Goal: Find specific page/section: Find specific page/section

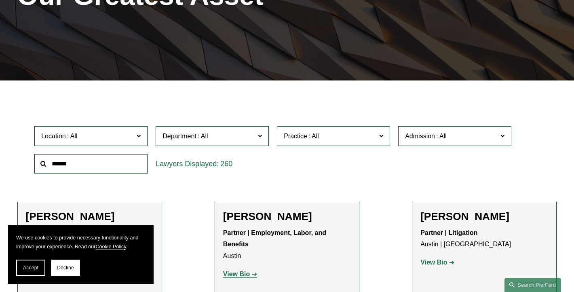
scroll to position [168, 0]
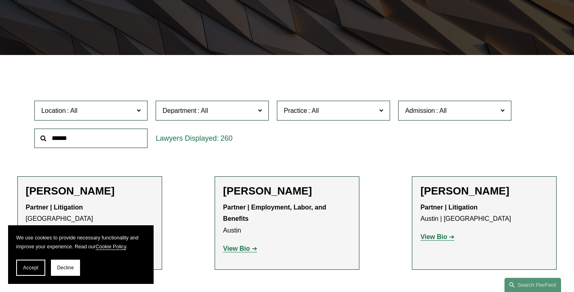
click at [98, 141] on input "text" at bounding box center [90, 138] width 113 height 20
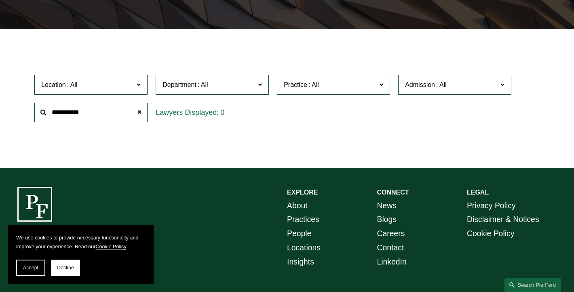
scroll to position [198, 0]
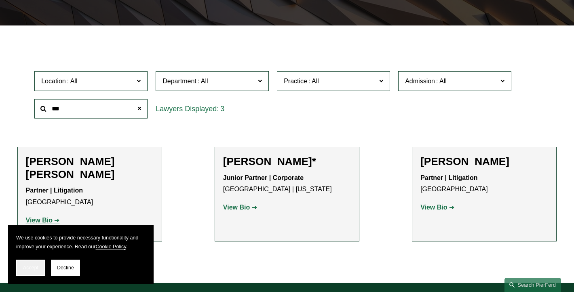
type input "***"
click at [30, 267] on span "Accept" at bounding box center [30, 268] width 15 height 6
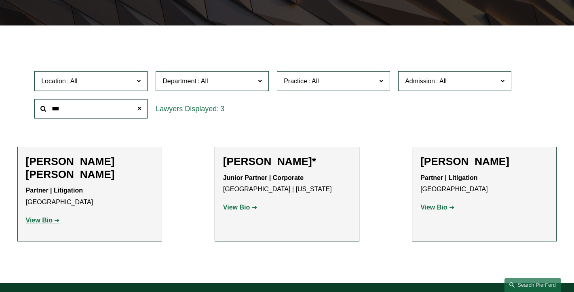
click at [437, 208] on strong "View Bio" at bounding box center [433, 207] width 27 height 7
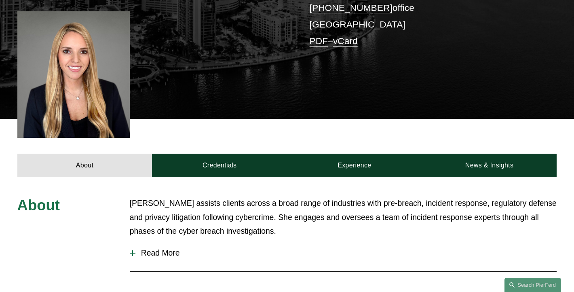
scroll to position [205, 0]
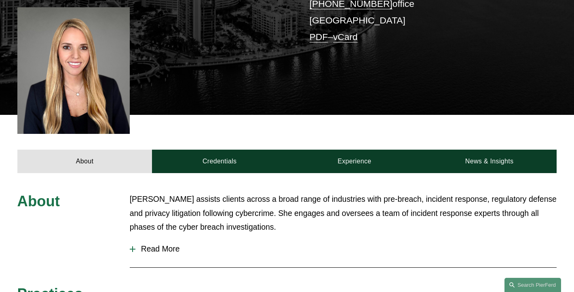
click at [169, 244] on span "Read More" at bounding box center [345, 248] width 421 height 9
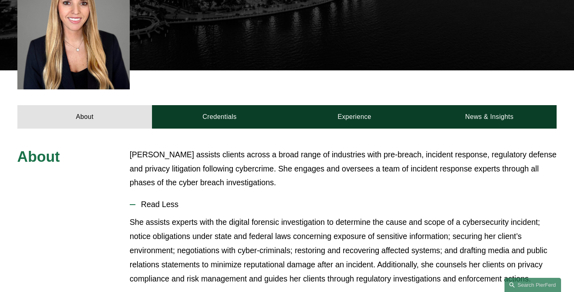
scroll to position [240, 0]
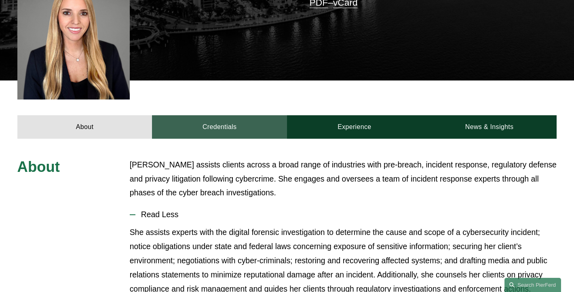
click at [211, 115] on link "Credentials" at bounding box center [219, 126] width 135 height 23
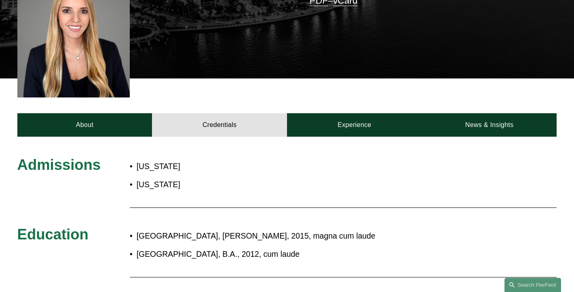
scroll to position [213, 0]
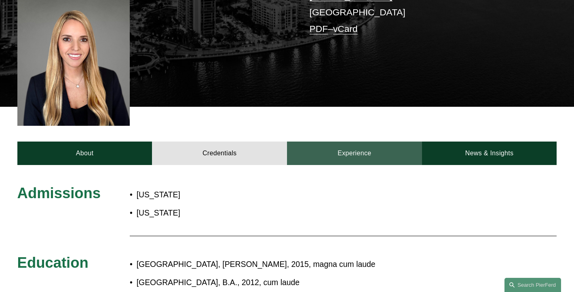
click at [327, 141] on link "Experience" at bounding box center [354, 152] width 135 height 23
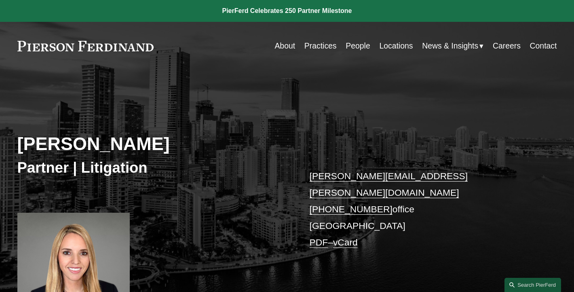
scroll to position [0, 0]
click at [397, 47] on link "Locations" at bounding box center [396, 46] width 34 height 16
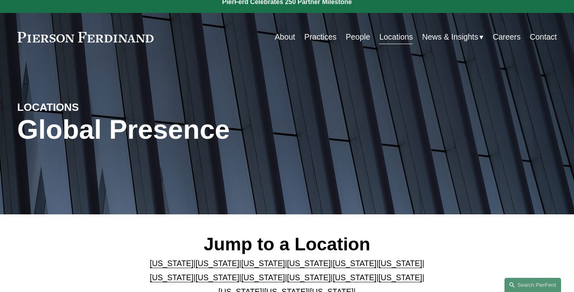
scroll to position [48, 0]
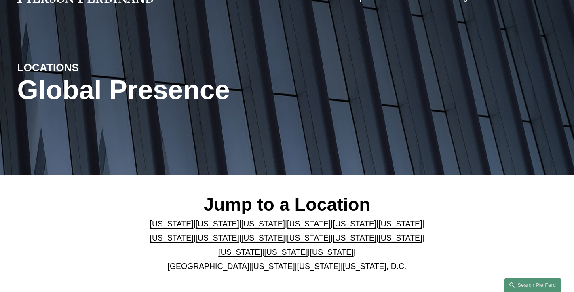
click at [332, 226] on link "Florida" at bounding box center [354, 223] width 44 height 9
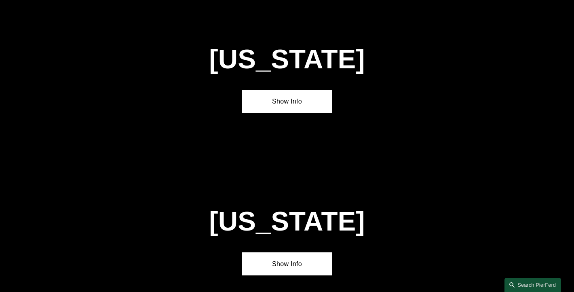
scroll to position [988, 0]
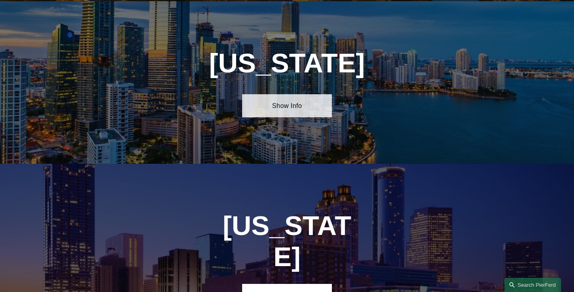
click at [289, 104] on link "Show Info" at bounding box center [287, 105] width 90 height 23
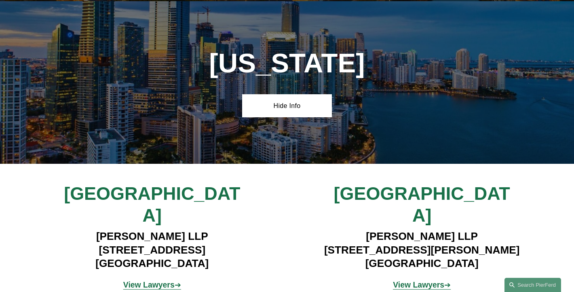
click at [155, 280] on strong "View Lawyers" at bounding box center [148, 284] width 51 height 9
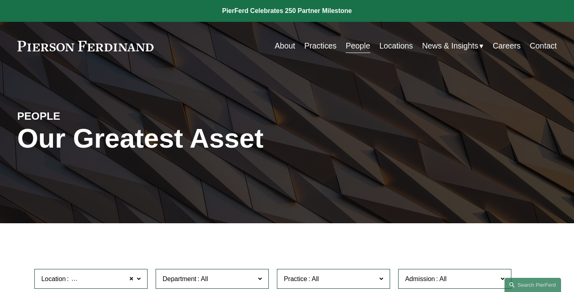
click at [386, 49] on link "Locations" at bounding box center [396, 46] width 34 height 16
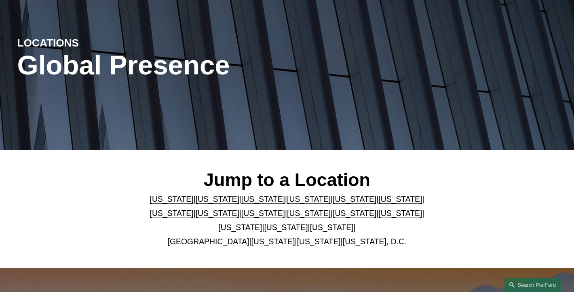
scroll to position [76, 0]
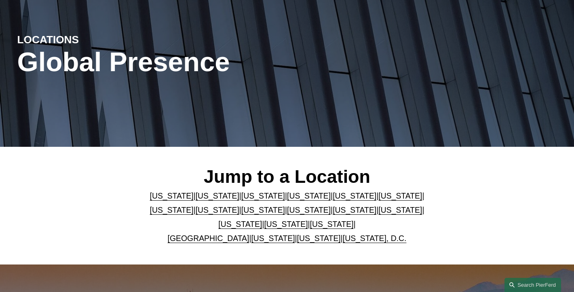
click at [194, 205] on link "Illinois" at bounding box center [172, 209] width 44 height 9
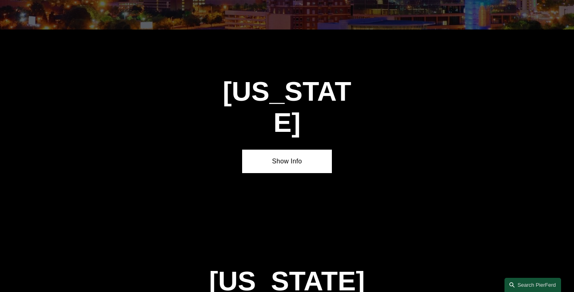
scroll to position [1313, 0]
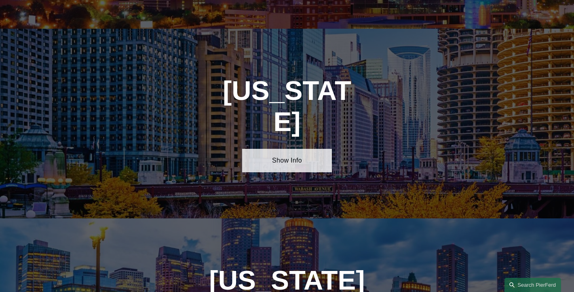
click at [289, 149] on link "Show Info" at bounding box center [287, 160] width 90 height 23
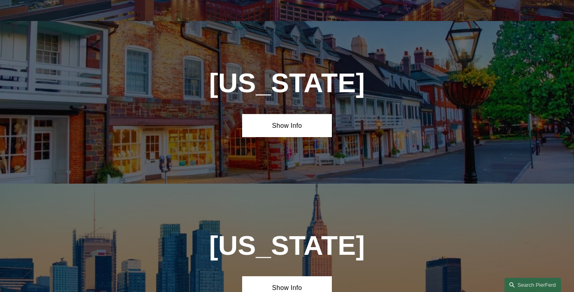
scroll to position [1988, 0]
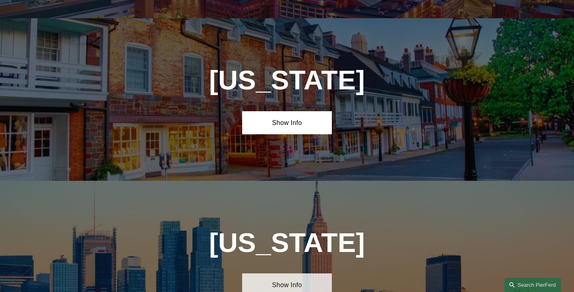
click at [292, 273] on link "Show Info" at bounding box center [287, 284] width 90 height 23
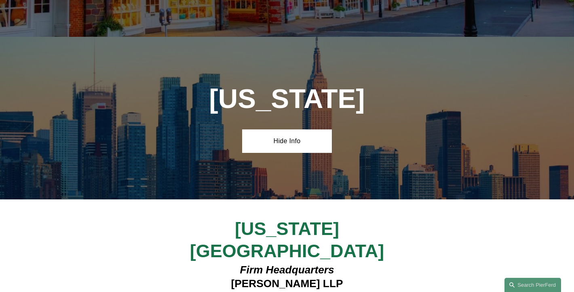
scroll to position [2133, 0]
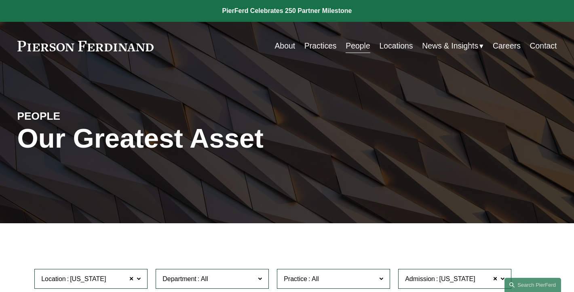
click at [274, 44] on link "About" at bounding box center [284, 46] width 21 height 16
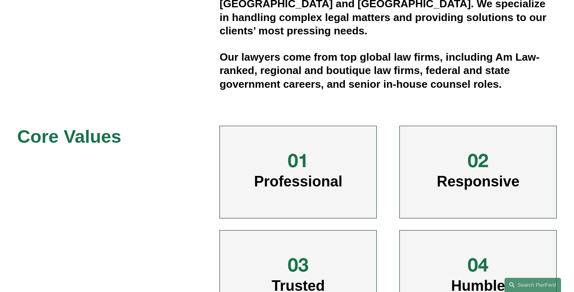
scroll to position [39, 0]
